Goal: Information Seeking & Learning: Learn about a topic

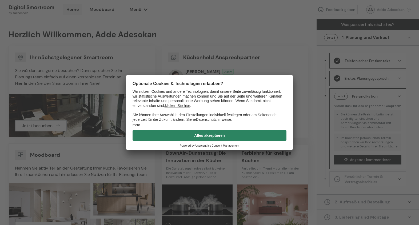
click at [269, 136] on button "Alles akzeptieren" at bounding box center [210, 135] width 154 height 11
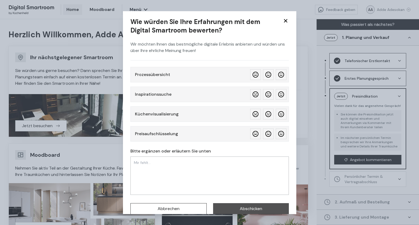
click at [287, 21] on icon at bounding box center [286, 21] width 6 height 6
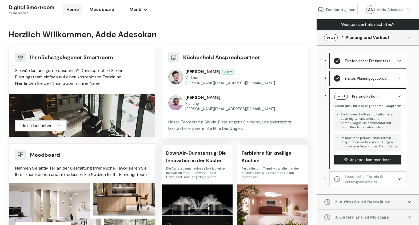
click at [390, 10] on div "Adde Adesokan" at bounding box center [394, 9] width 34 height 5
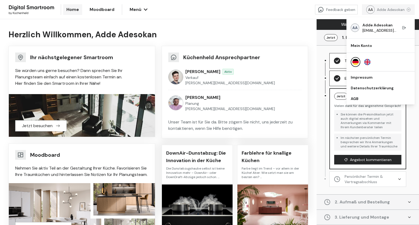
click at [389, 10] on div "Adde Adesokan" at bounding box center [394, 9] width 34 height 5
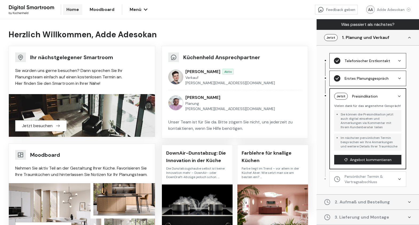
click at [331, 38] on div "Jetzt" at bounding box center [331, 37] width 14 height 7
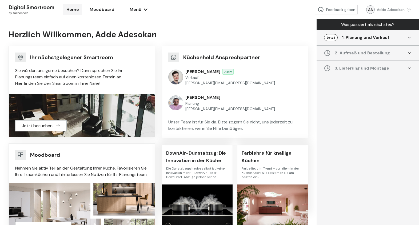
click at [331, 38] on div "Jetzt" at bounding box center [331, 37] width 14 height 7
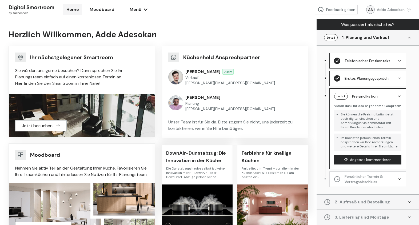
click at [371, 61] on div "Telefonischer Erstkontakt" at bounding box center [368, 60] width 46 height 5
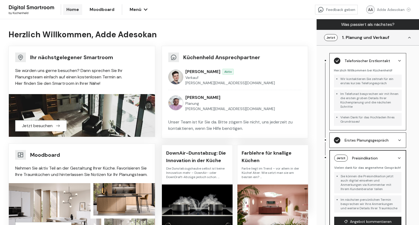
click at [367, 137] on div "Erstes Planungsgespräch" at bounding box center [366, 140] width 64 height 6
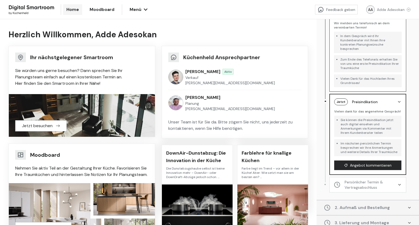
scroll to position [128, 0]
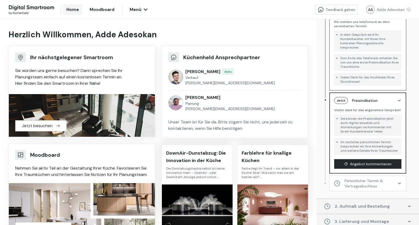
click at [364, 120] on li "Sie können die Preisindikation jetzt auch digital einsehen und Anmerkungen via …" at bounding box center [370, 124] width 59 height 21
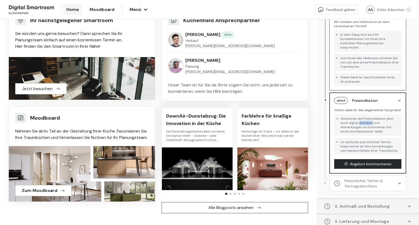
scroll to position [0, 0]
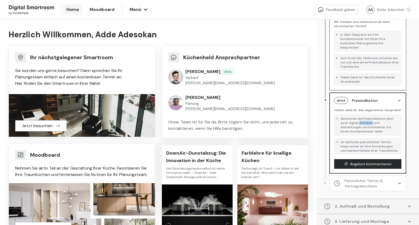
click at [101, 7] on span "Moodboard" at bounding box center [102, 9] width 25 height 6
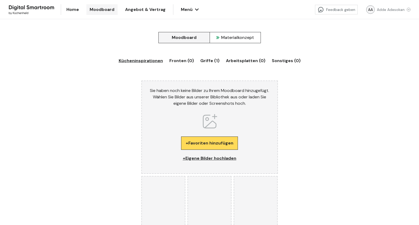
click at [151, 9] on span "Angebot & Vertrag" at bounding box center [145, 9] width 41 height 6
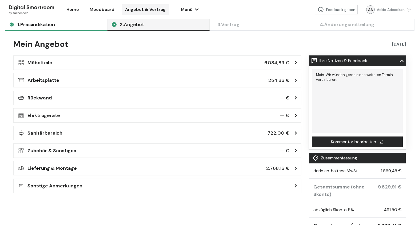
click at [64, 134] on div "Sanitärbereich 722,00 €" at bounding box center [157, 132] width 281 height 7
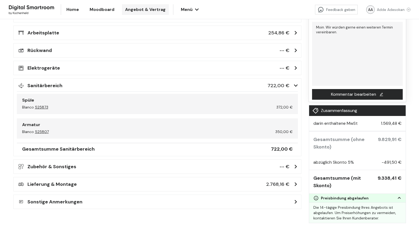
scroll to position [50, 0]
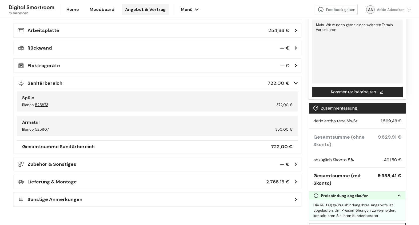
click at [60, 188] on div "Lieferung & Montage 2.768,16 € POS-Aufmaßservice POS-Aufmaß 109,00 € Zwischensu…" at bounding box center [157, 182] width 288 height 14
click at [65, 181] on h3 "Lieferung & Montage" at bounding box center [51, 181] width 49 height 7
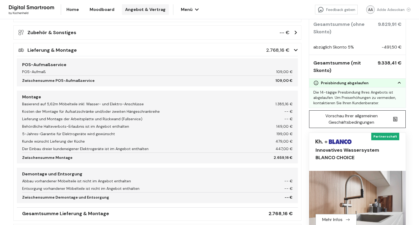
scroll to position [181, 0]
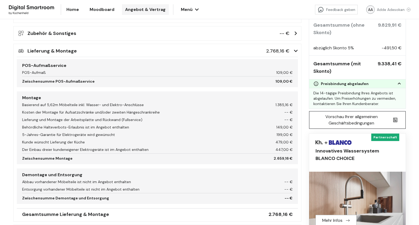
click at [77, 37] on div "Zubehör & Sonstiges -- € Im Gespräch haben wir mit Ihnen über Ihre persönlichen…" at bounding box center [157, 33] width 288 height 14
click at [69, 34] on h3 "Zubehör & Sonstiges" at bounding box center [51, 33] width 49 height 7
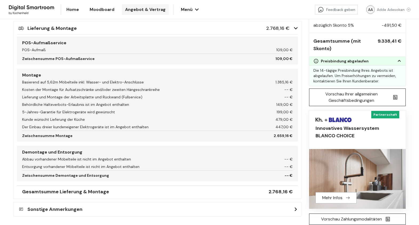
scroll to position [236, 0]
click at [74, 207] on h3 "Sonstige Anmerkungen" at bounding box center [54, 209] width 55 height 7
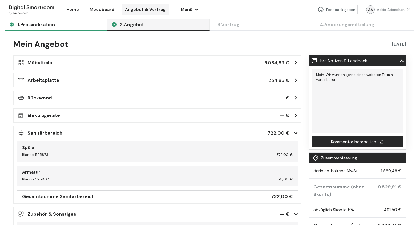
scroll to position [0, 0]
click at [54, 81] on h3 "Arbeitsplatte" at bounding box center [43, 80] width 32 height 7
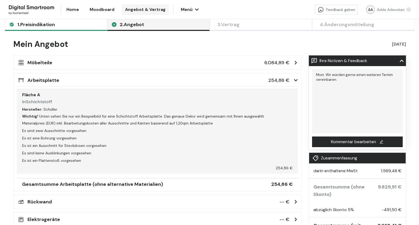
click at [48, 63] on h3 "Möbelteile" at bounding box center [39, 62] width 25 height 7
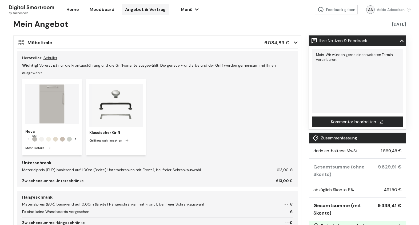
scroll to position [22, 0]
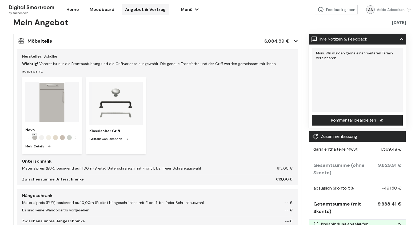
click at [402, 41] on icon at bounding box center [402, 39] width 4 height 4
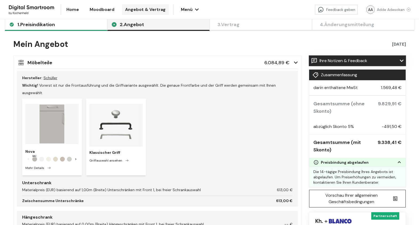
scroll to position [0, 0]
click at [66, 28] on button "1. Preisindikation" at bounding box center [56, 25] width 102 height 12
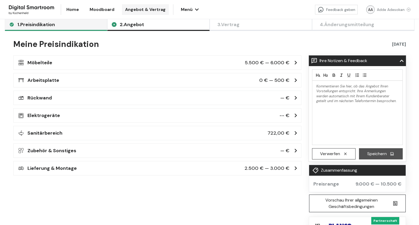
click at [75, 12] on span "Home" at bounding box center [72, 9] width 13 height 6
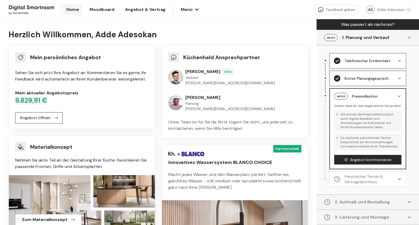
click at [141, 8] on span "Angebot & Vertrag" at bounding box center [145, 9] width 41 height 6
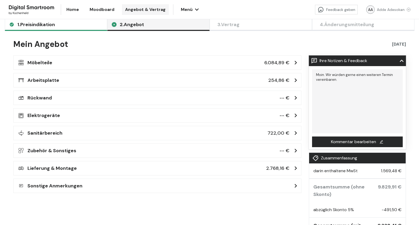
click at [37, 65] on h3 "Möbelteile" at bounding box center [39, 62] width 25 height 7
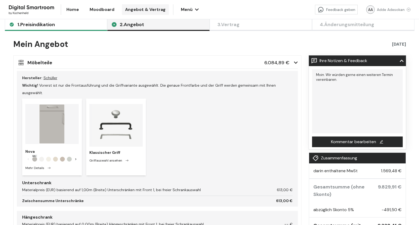
click at [38, 164] on div "Mehr Details" at bounding box center [51, 167] width 53 height 6
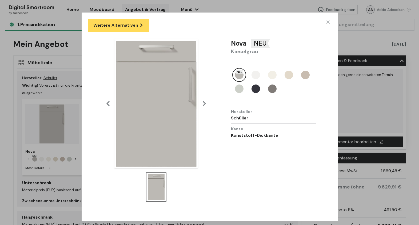
scroll to position [25, 0]
click at [49, 95] on div "Weitere Alternativen Nova NEU Kieselgrau NEU Kieselgrau Kristallweiß Weiß Musch…" at bounding box center [209, 100] width 419 height 250
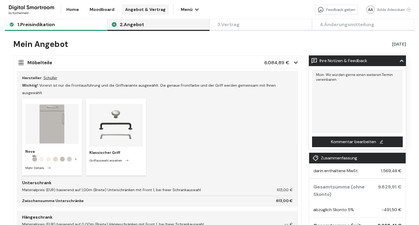
click at [48, 140] on div "Nova Available colors NEU Kieselgrau Kristallweiß Weiß Muschelweiß Sandgrau Kri…" at bounding box center [52, 137] width 60 height 77
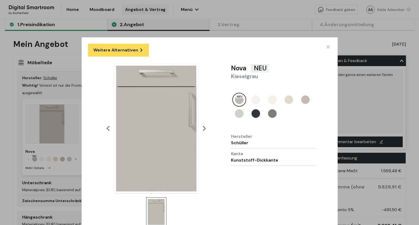
click at [268, 35] on div "Weitere Alternativen Nova NEU Kieselgrau NEU Kieselgrau Kristallweiß Weiß Musch…" at bounding box center [209, 125] width 419 height 250
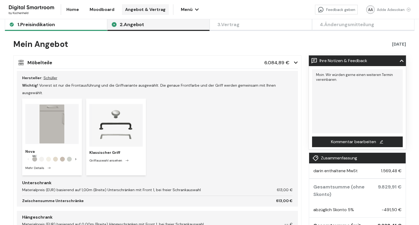
click at [55, 121] on img at bounding box center [51, 124] width 53 height 40
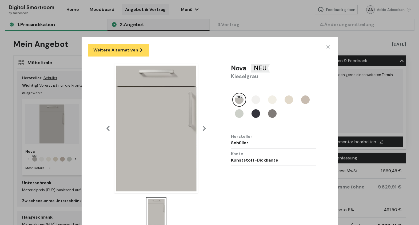
click at [327, 48] on icon at bounding box center [328, 47] width 6 height 6
